Goal: Task Accomplishment & Management: Complete application form

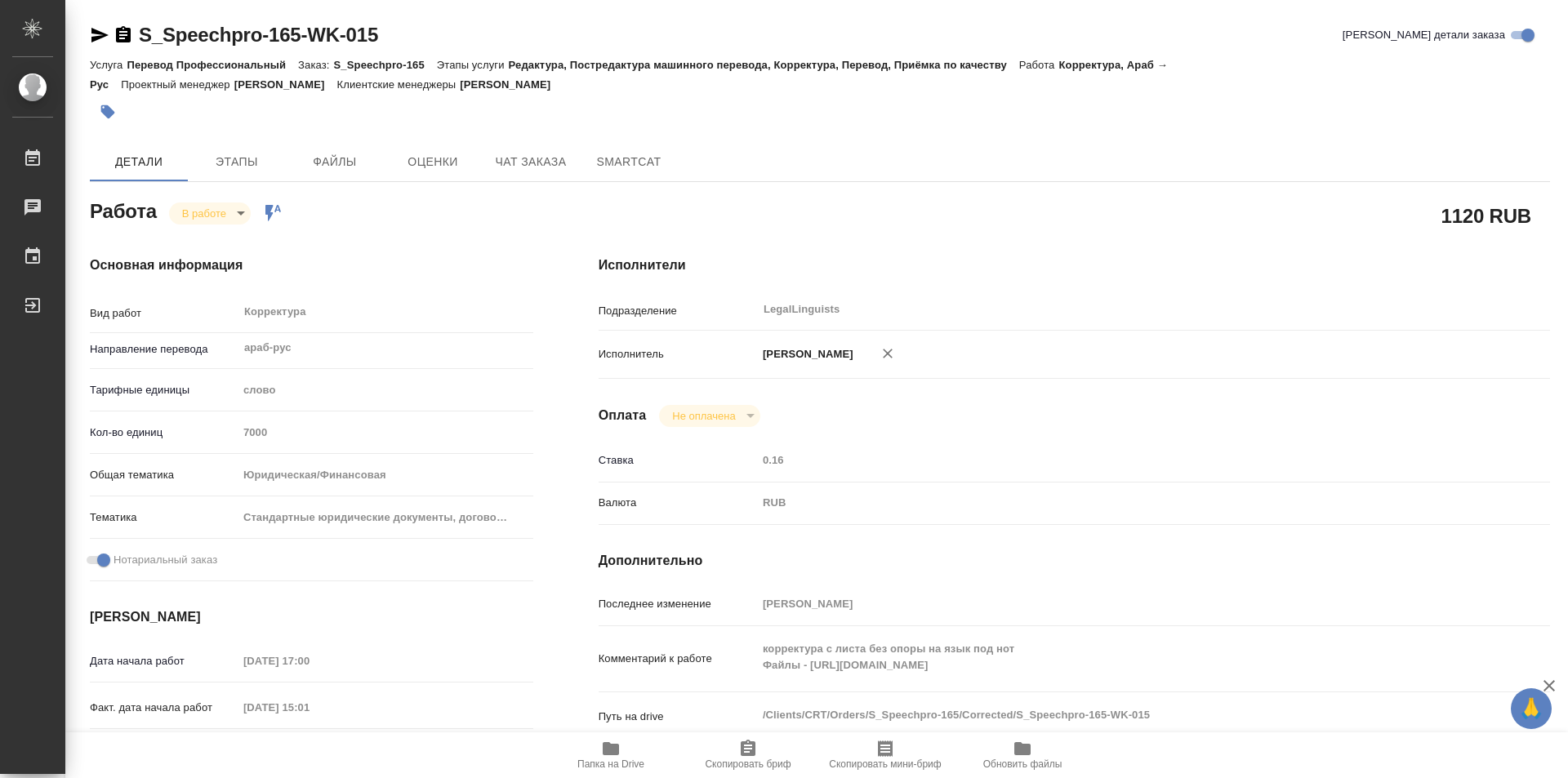
click at [122, 26] on icon "button" at bounding box center [124, 36] width 20 height 20
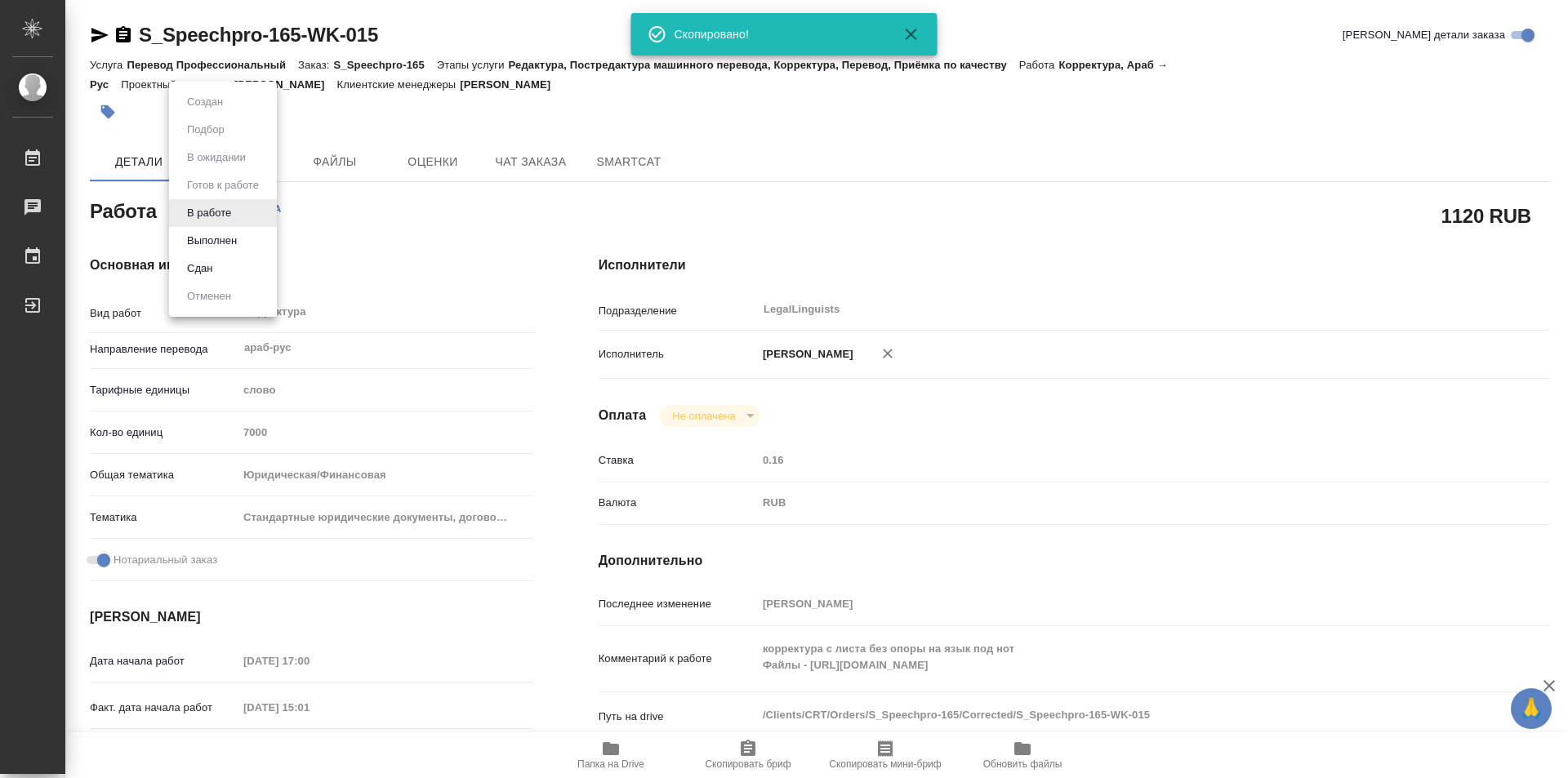
click at [240, 214] on body "🙏 .cls-1 fill:#fff; AWATERA Kozinets Larisa Работы 0 Чаты График Выйти S_Speech…" at bounding box center [784, 389] width 1568 height 778
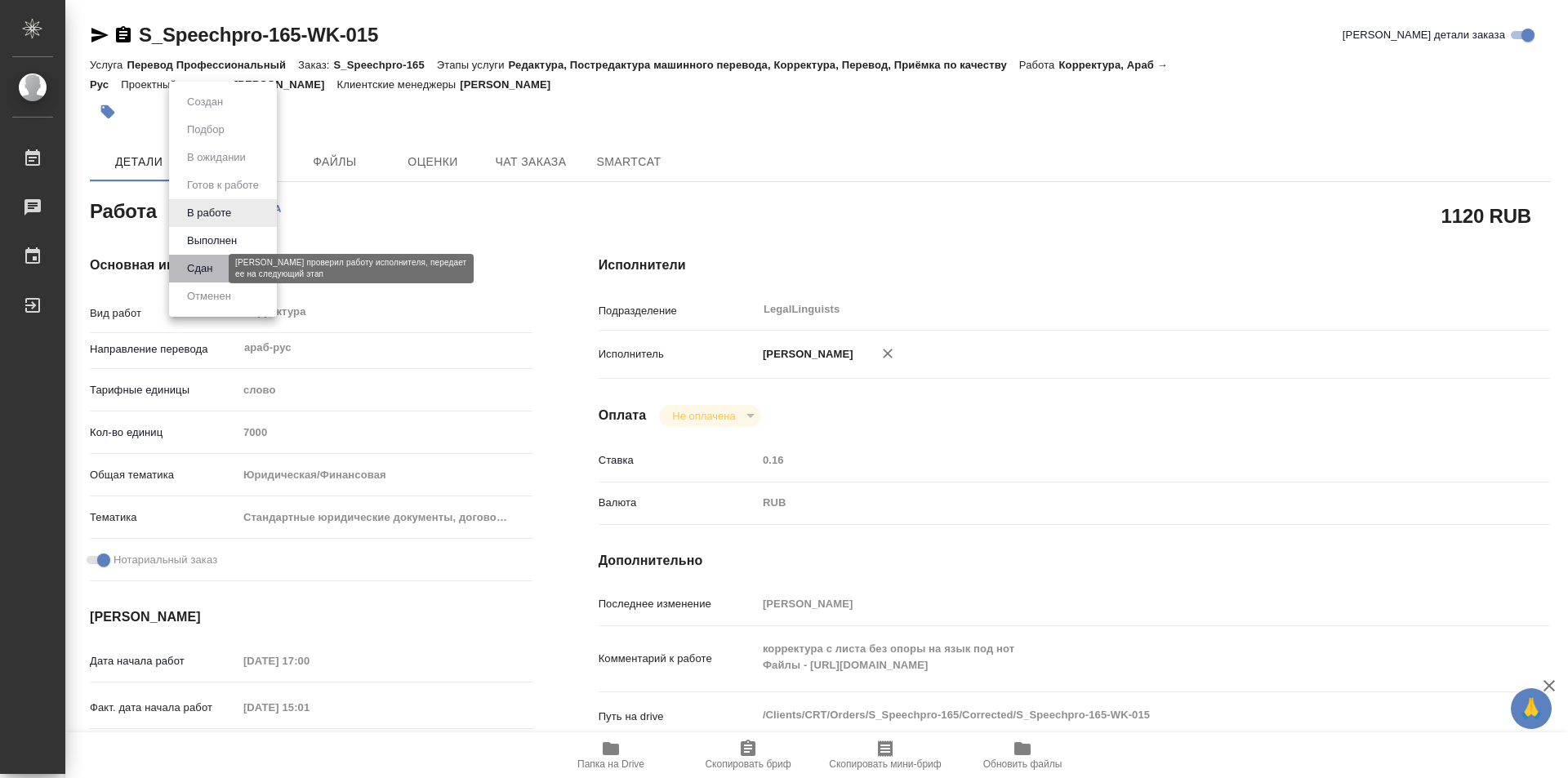
click at [195, 267] on button "Сдан" at bounding box center [200, 269] width 36 height 18
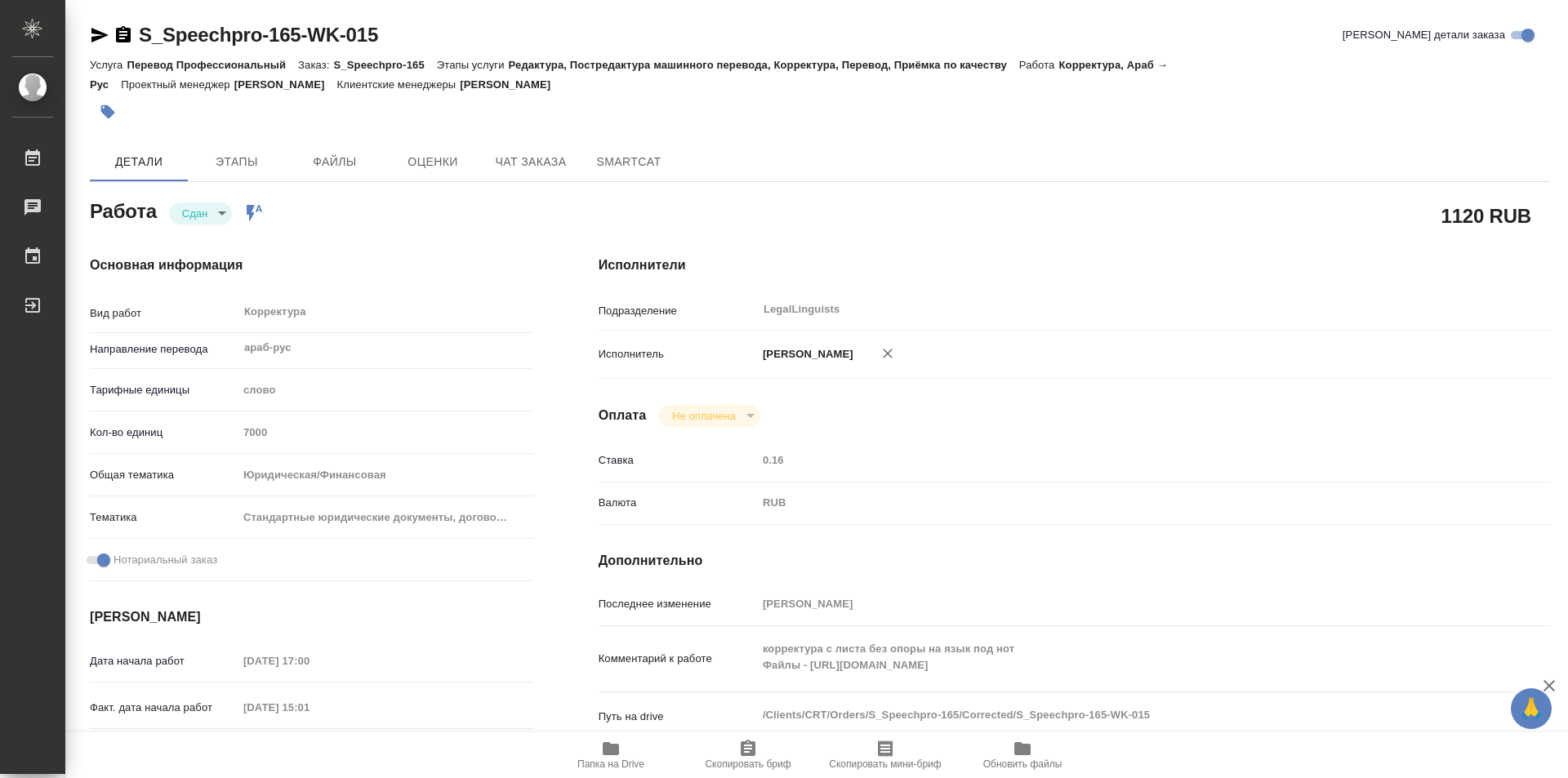
type textarea "x"
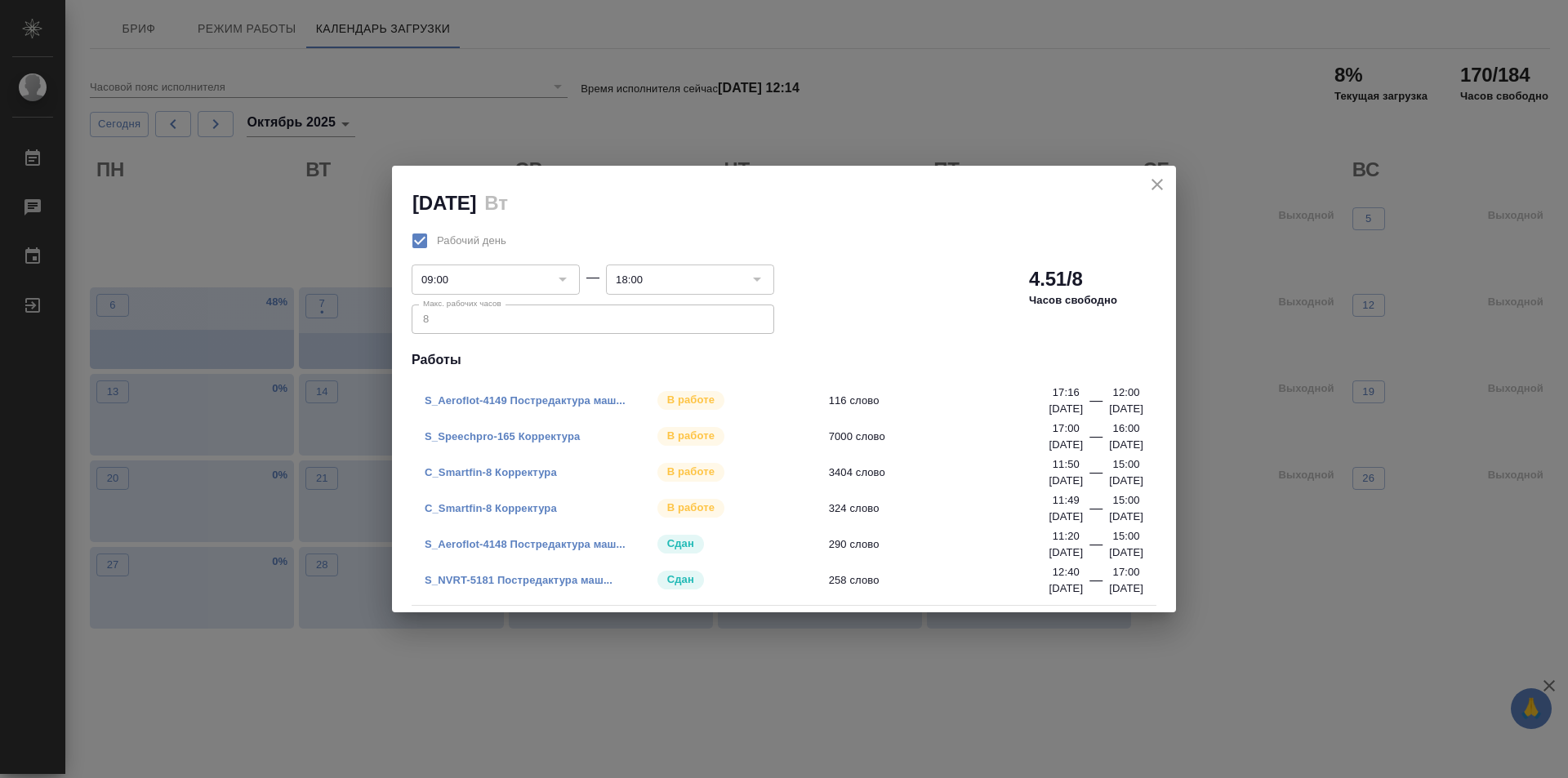
drag, startPoint x: 545, startPoint y: 443, endPoint x: 516, endPoint y: 433, distance: 30.7
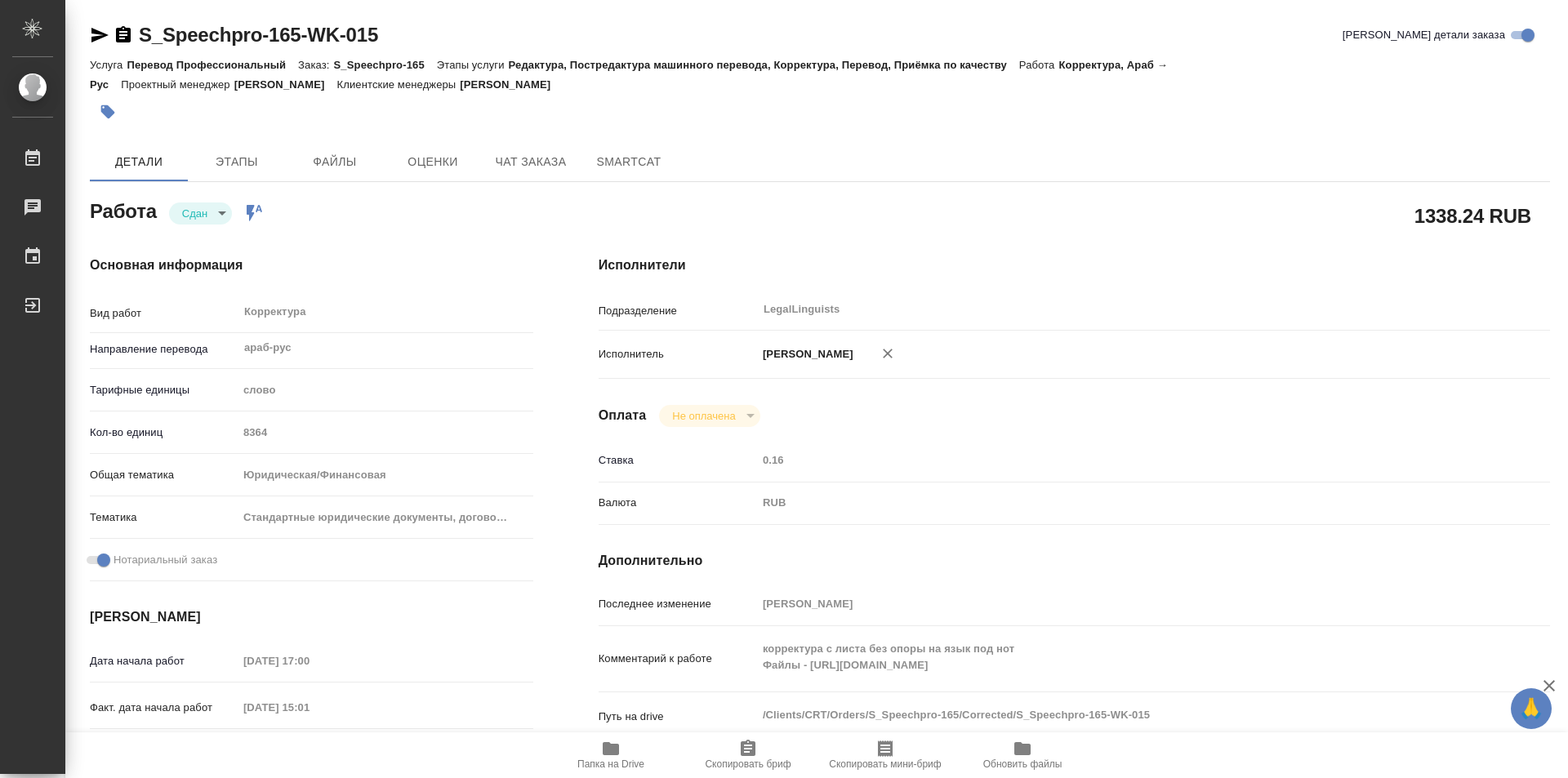
type textarea "x"
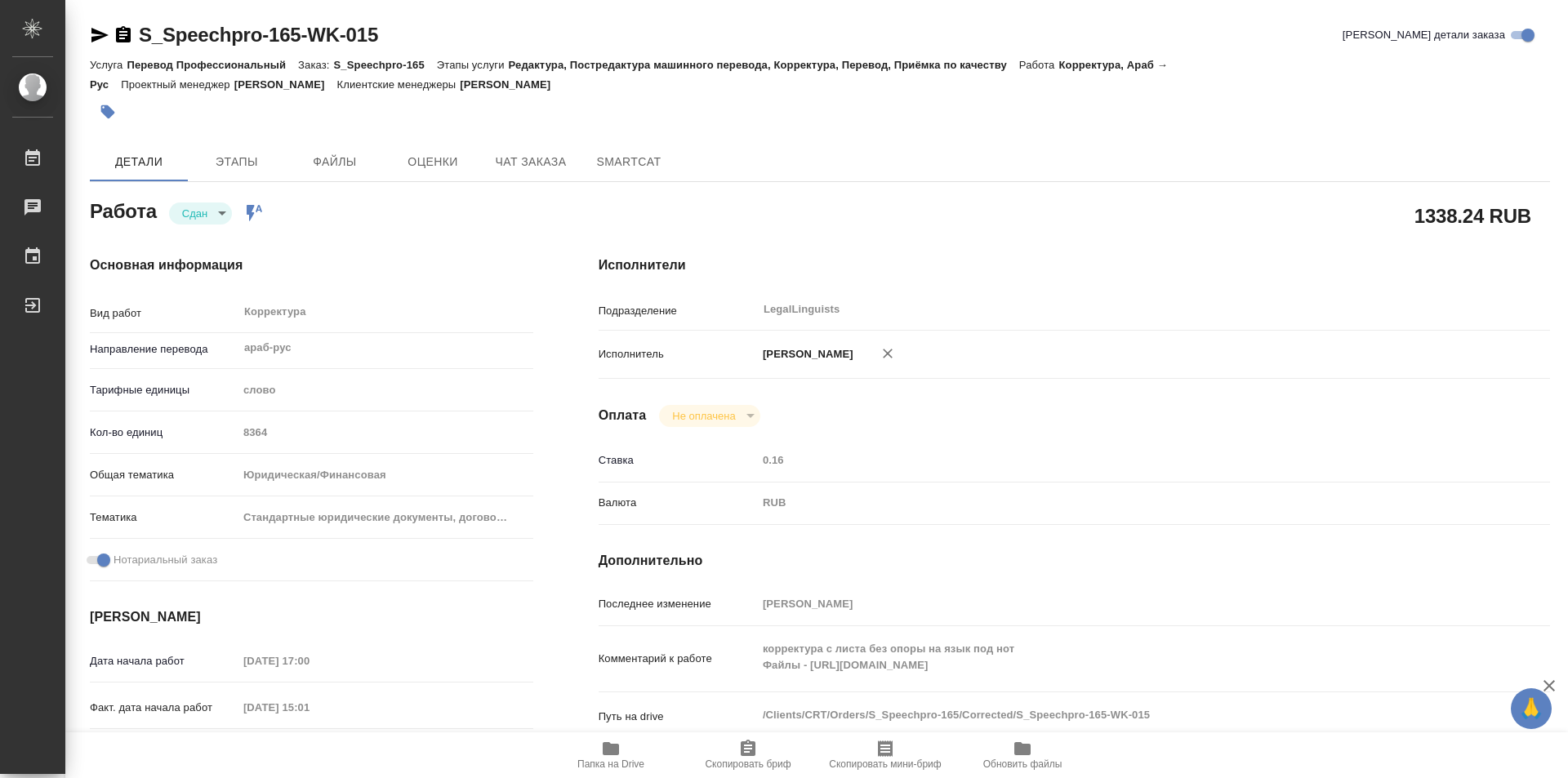
type textarea "x"
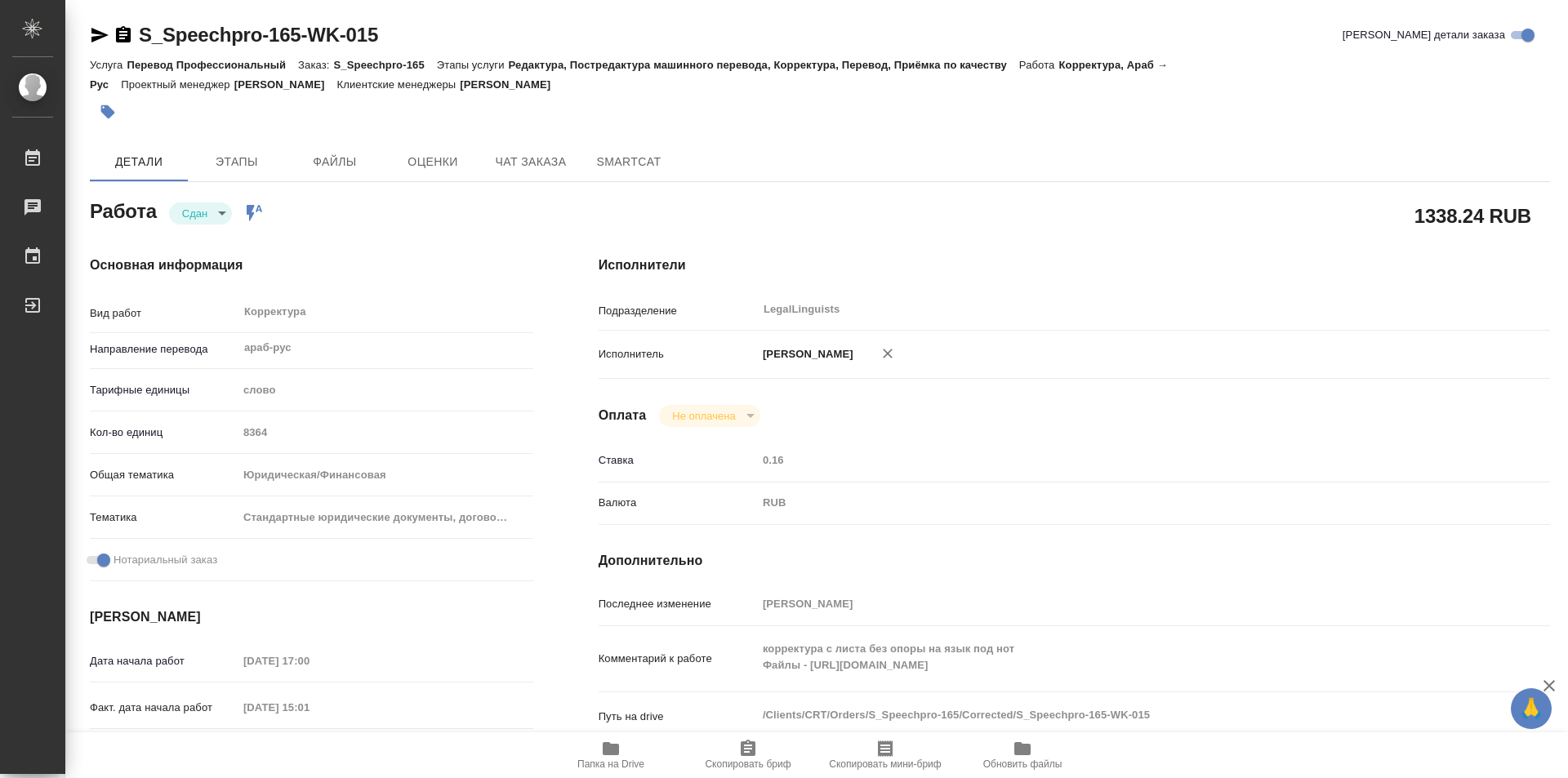
type textarea "x"
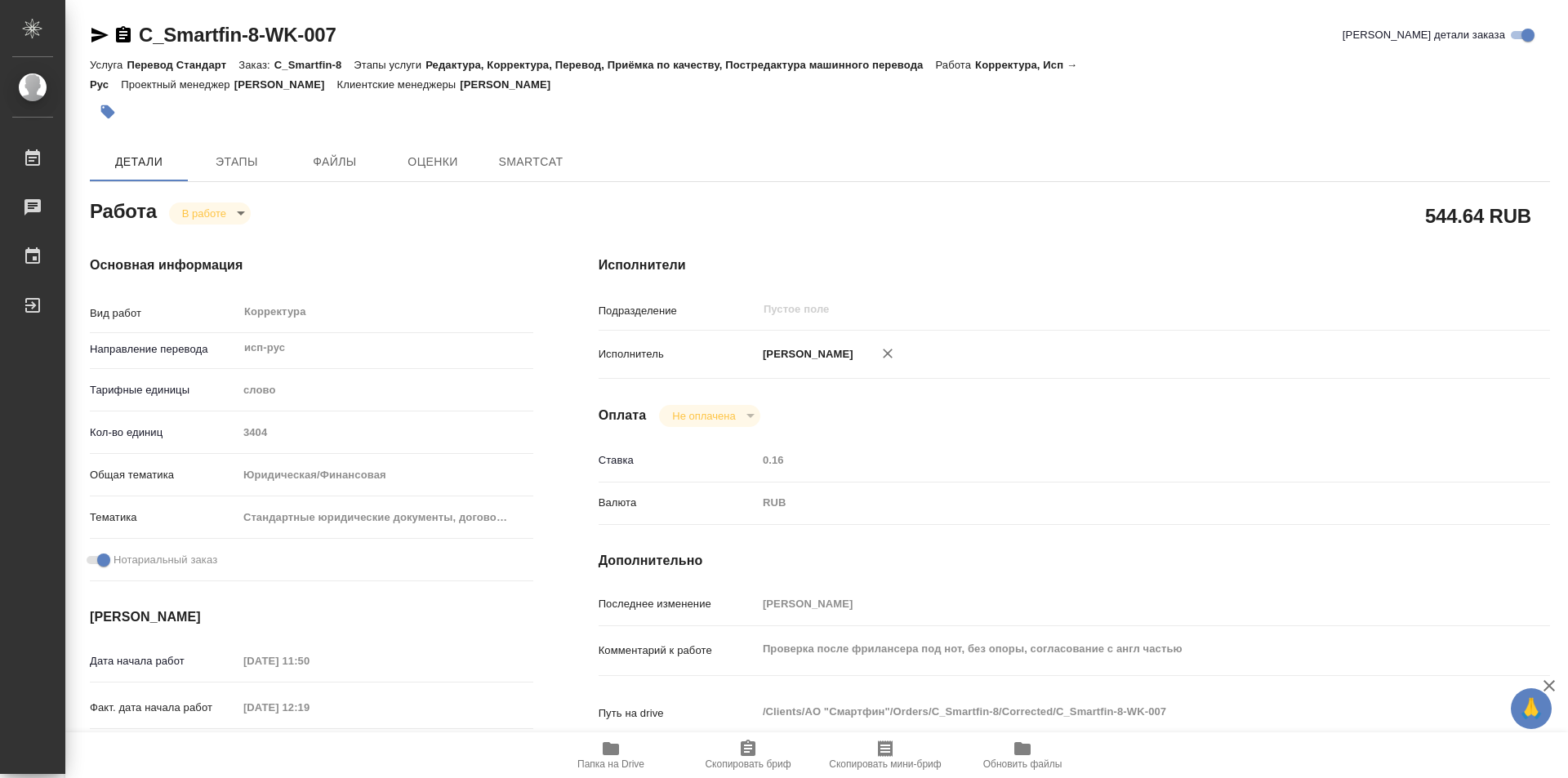
type textarea "x"
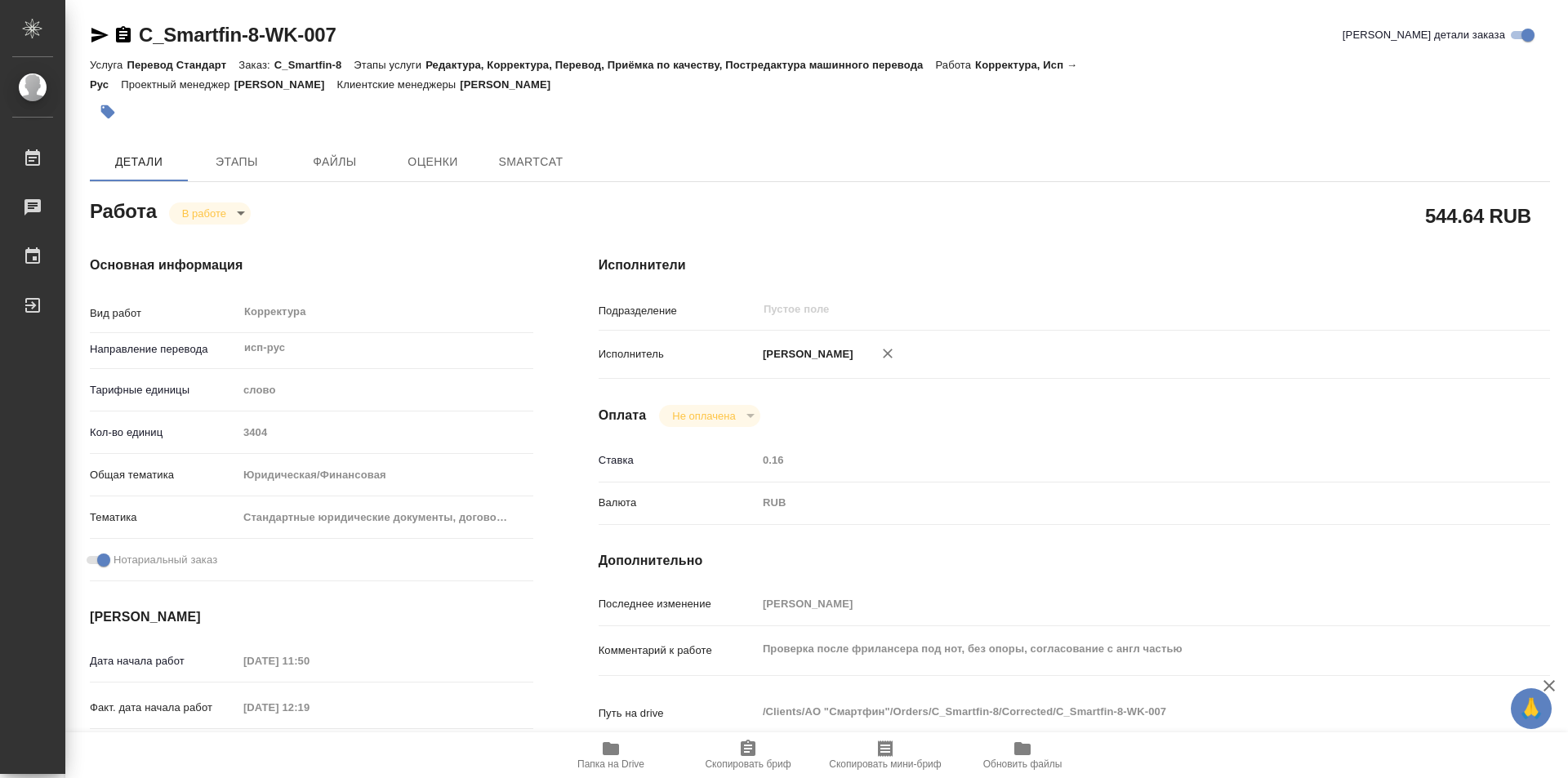
type textarea "x"
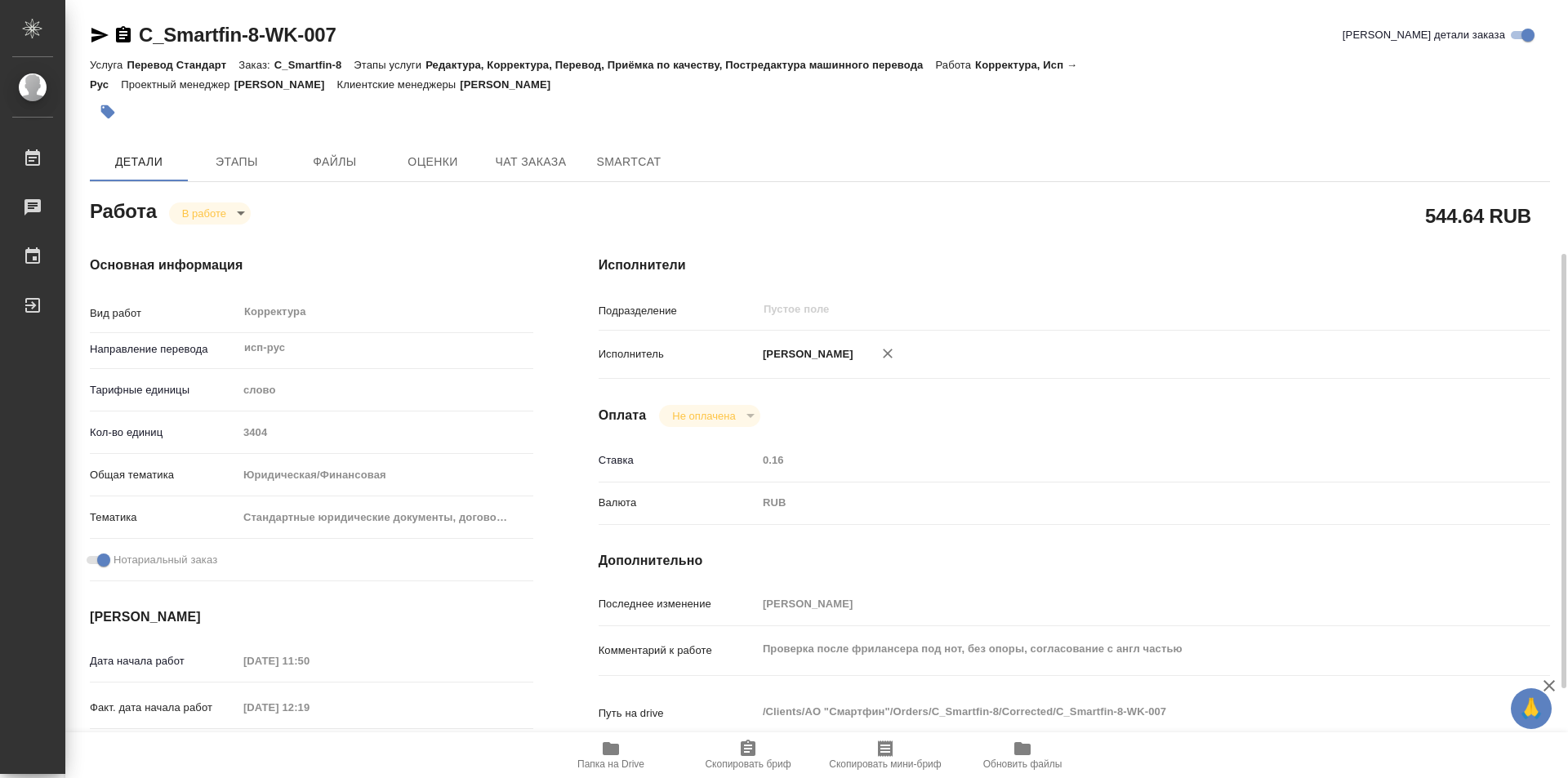
scroll to position [245, 0]
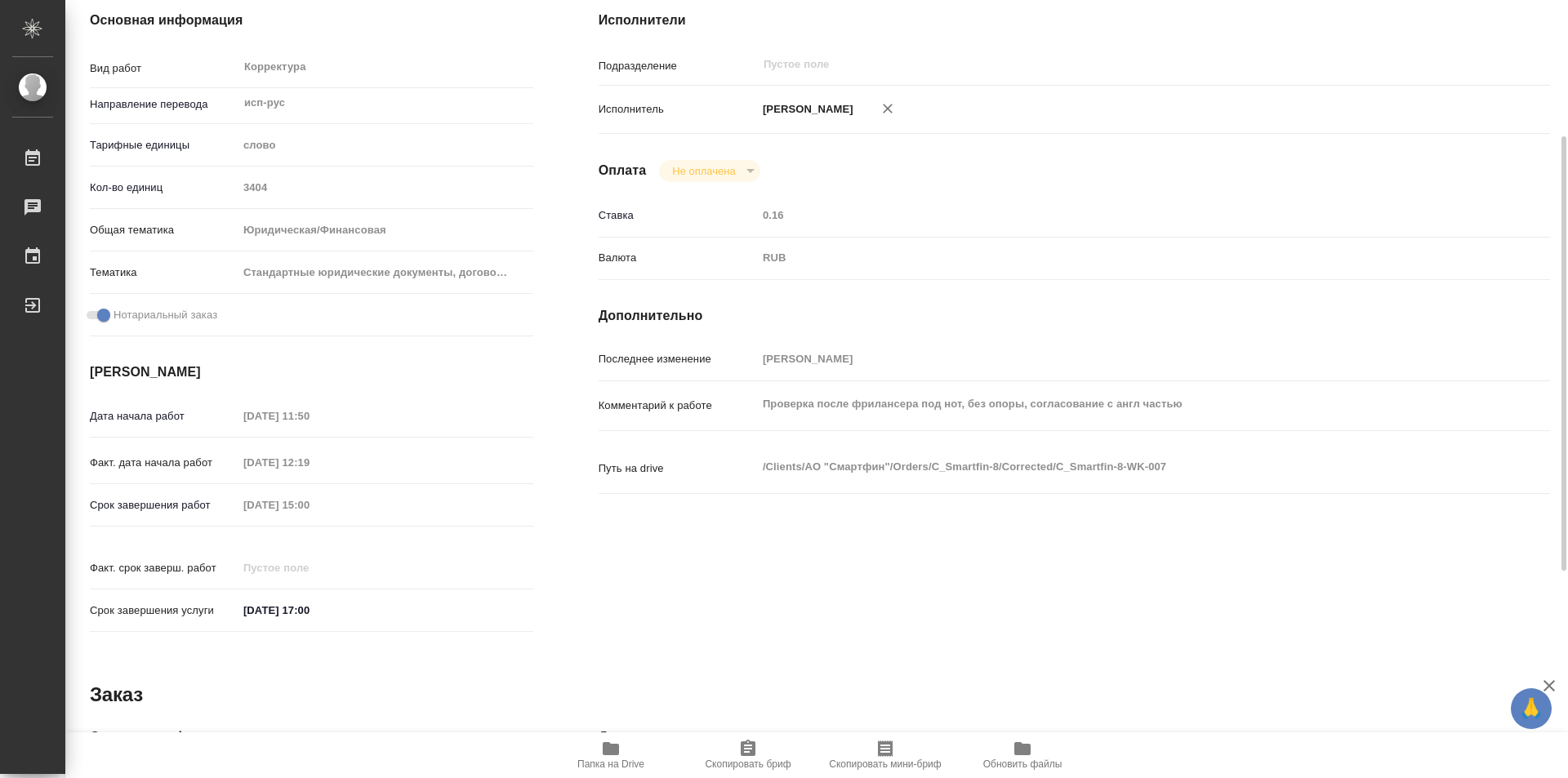
type textarea "x"
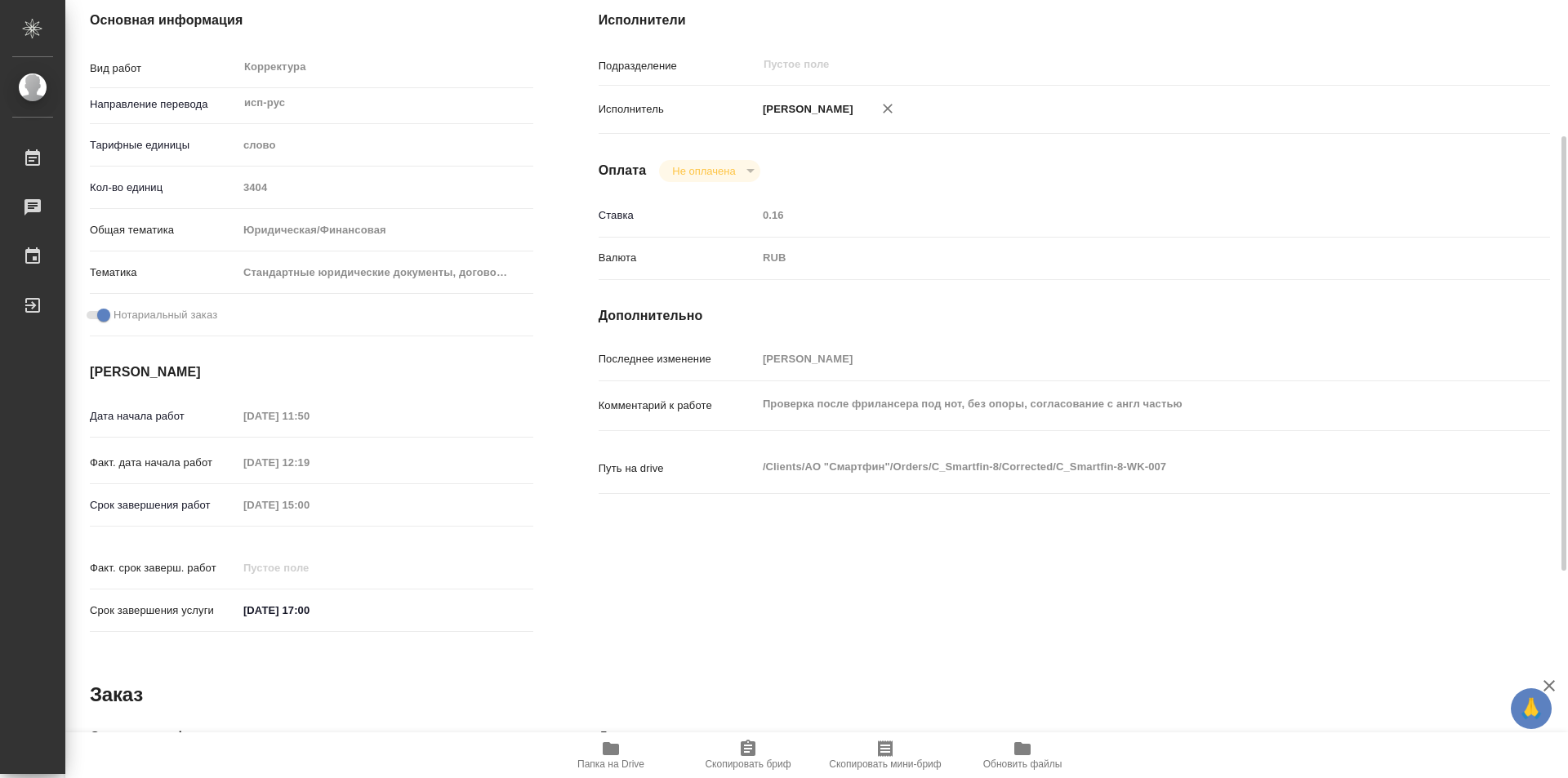
type textarea "x"
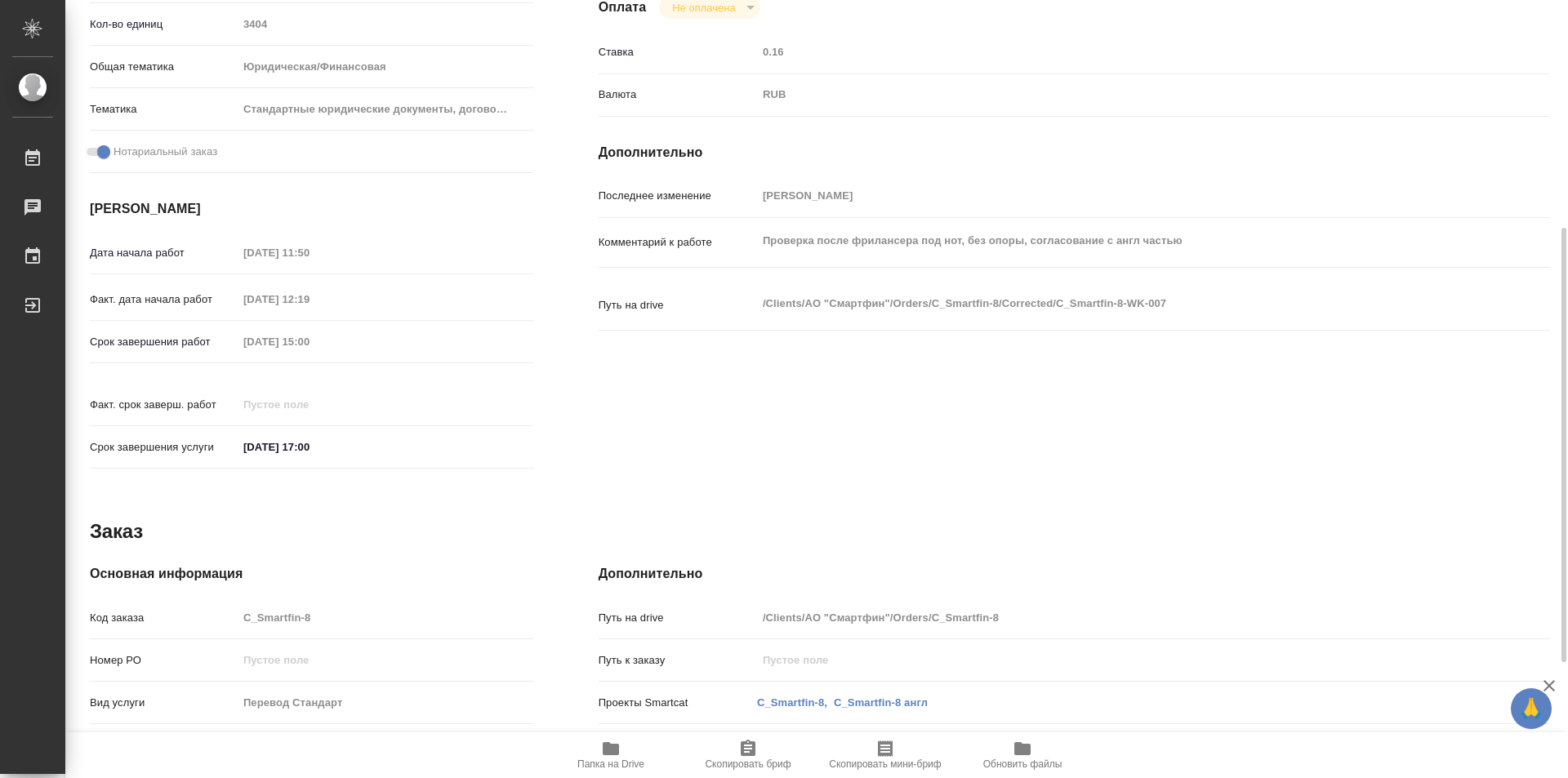
scroll to position [82, 0]
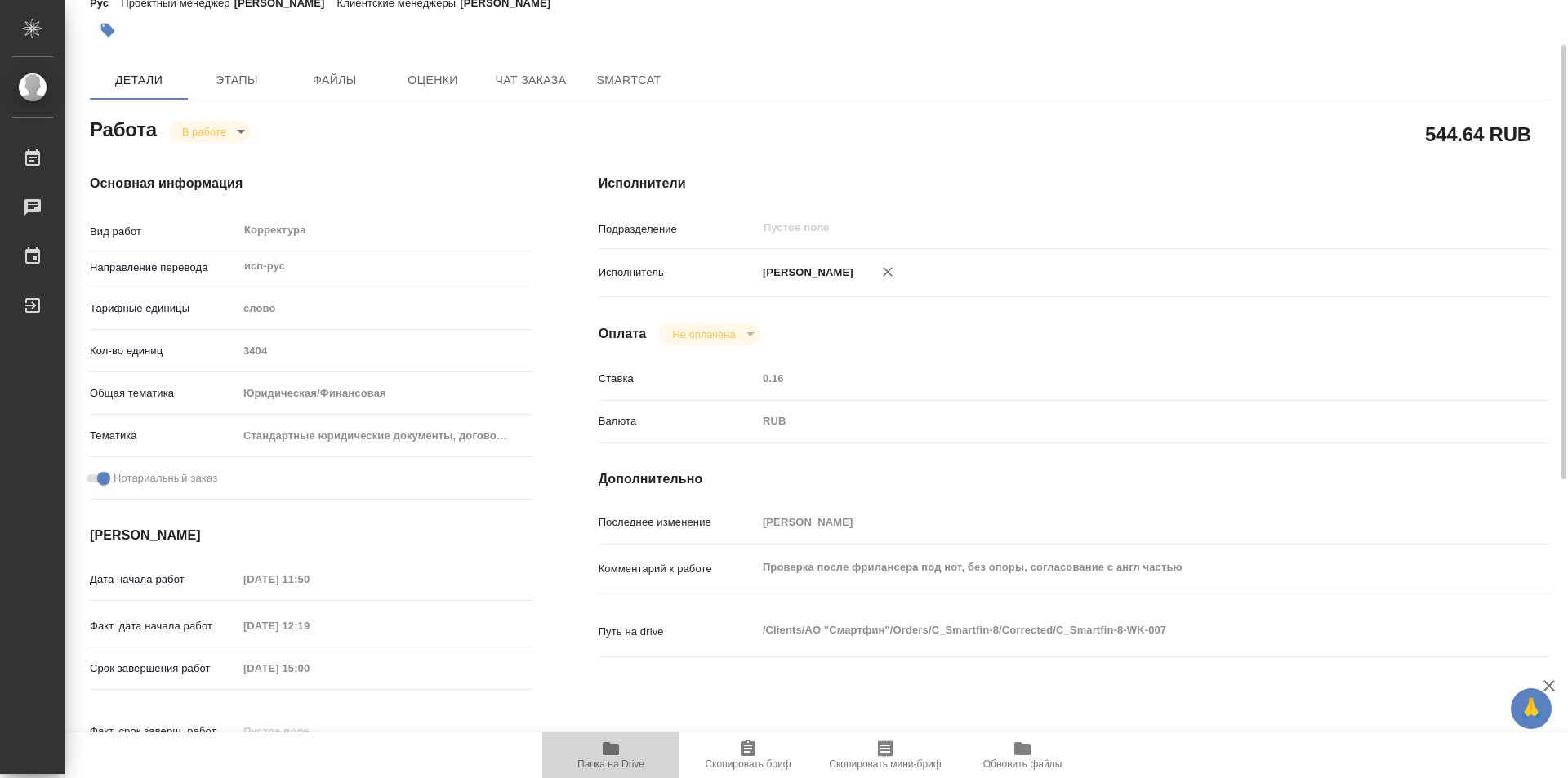
click at [621, 760] on span "Папка на Drive" at bounding box center [611, 764] width 67 height 12
